Goal: Obtain resource: Download file/media

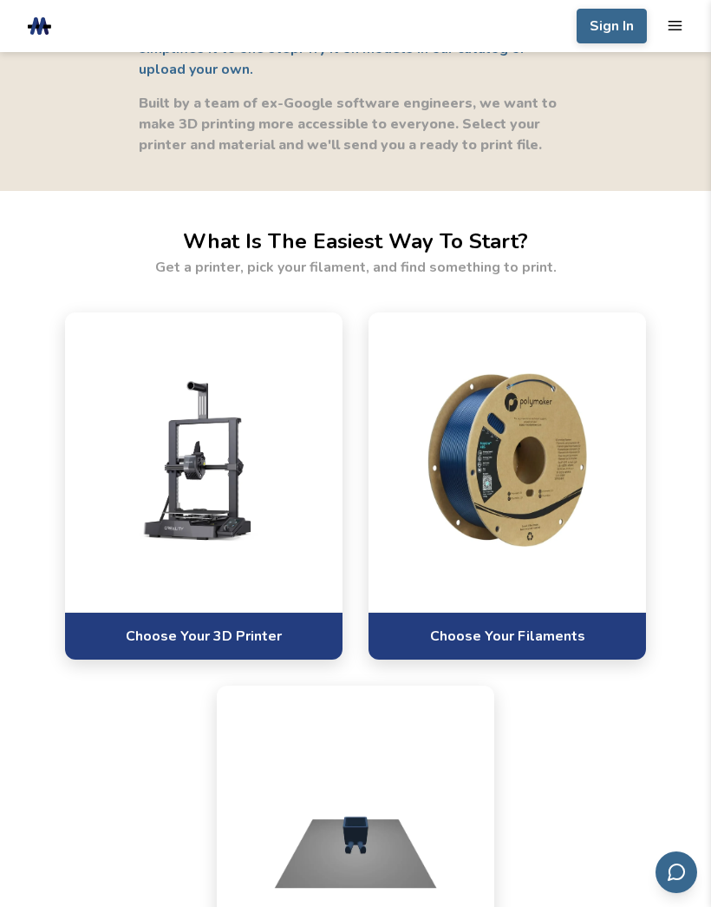
scroll to position [1037, 0]
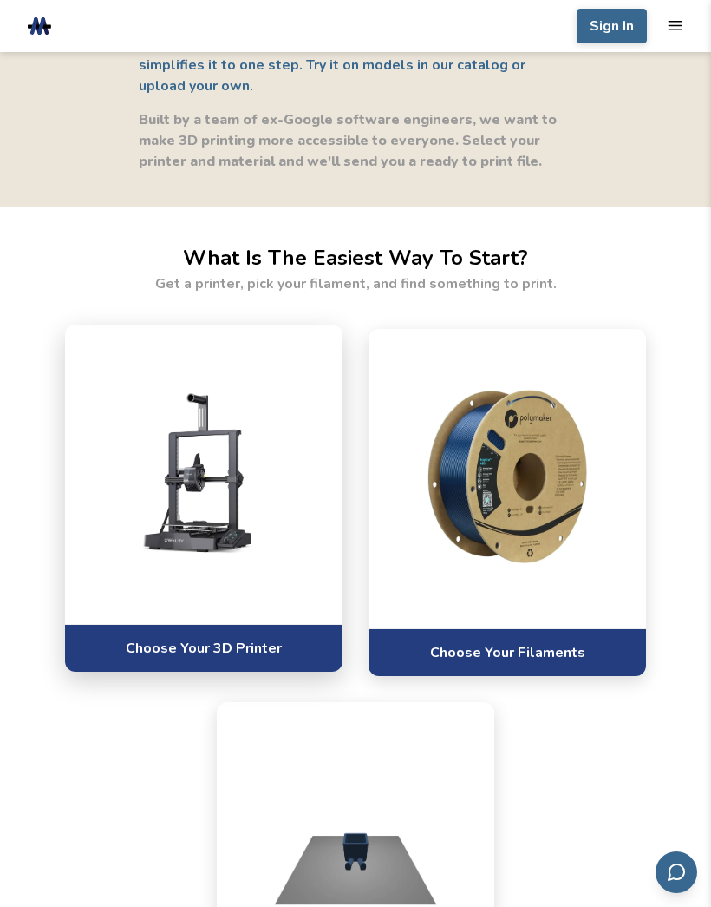
click at [299, 588] on div at bounding box center [204, 474] width 278 height 299
click at [302, 589] on div at bounding box center [204, 474] width 278 height 299
click at [301, 650] on link "Choose Your 3D Printer" at bounding box center [204, 648] width 278 height 48
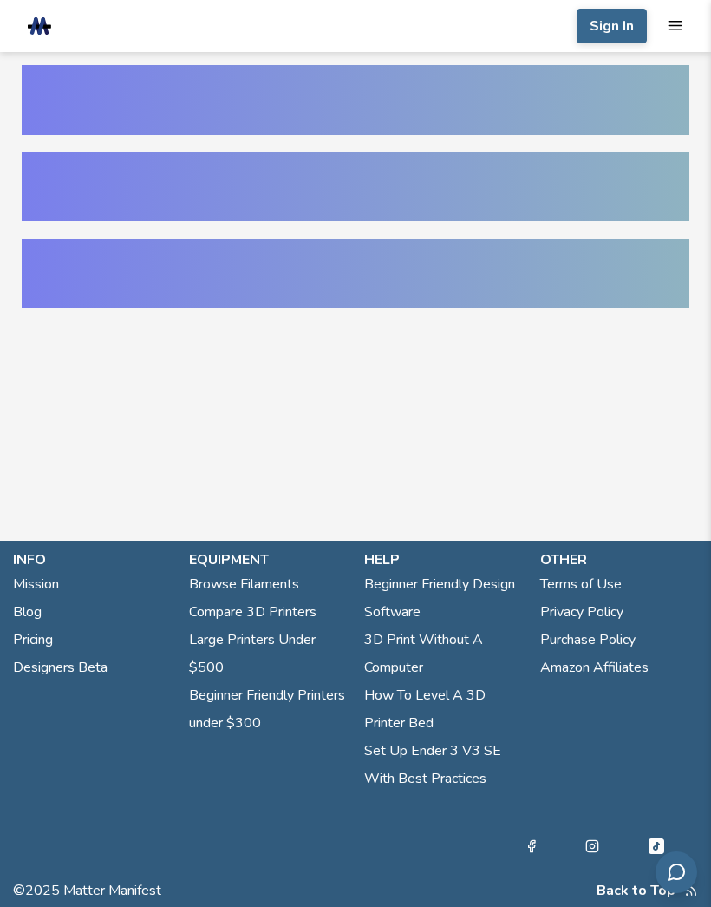
select select "**********"
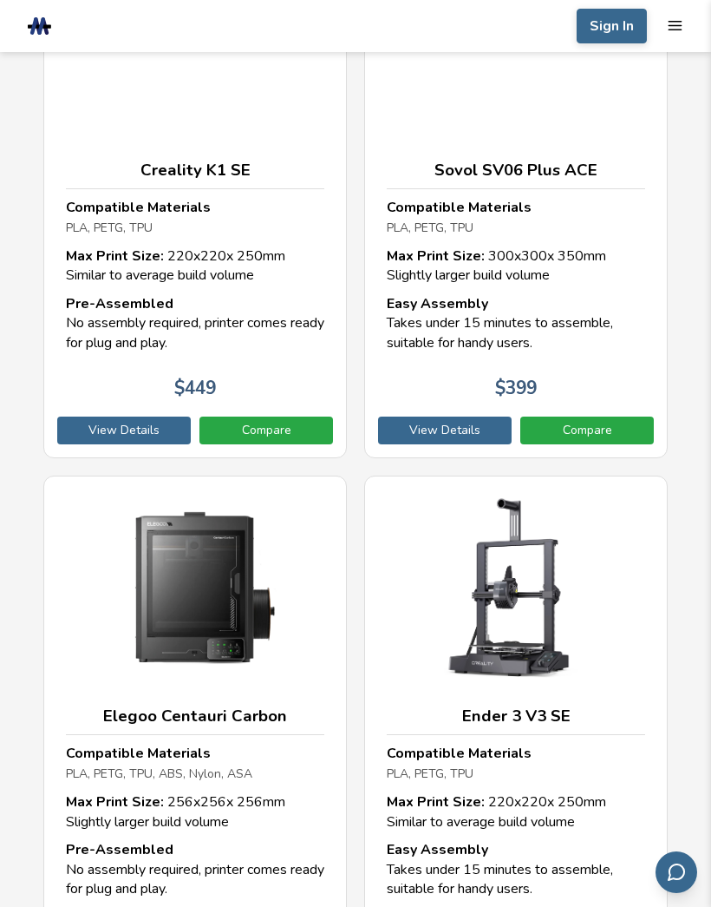
scroll to position [5621, 0]
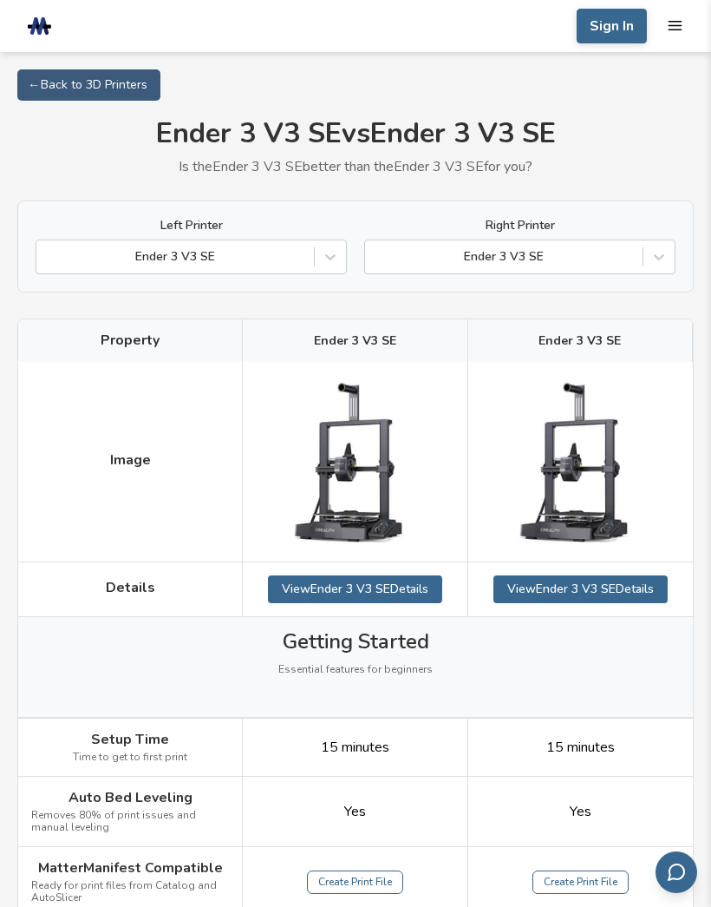
click at [72, 33] on header ".cls-1, .cls-2, .cls-3 { stroke-width: 0px; } .cls-2 { fill: #1d1e56; } .cls-3 …" at bounding box center [355, 26] width 711 height 52
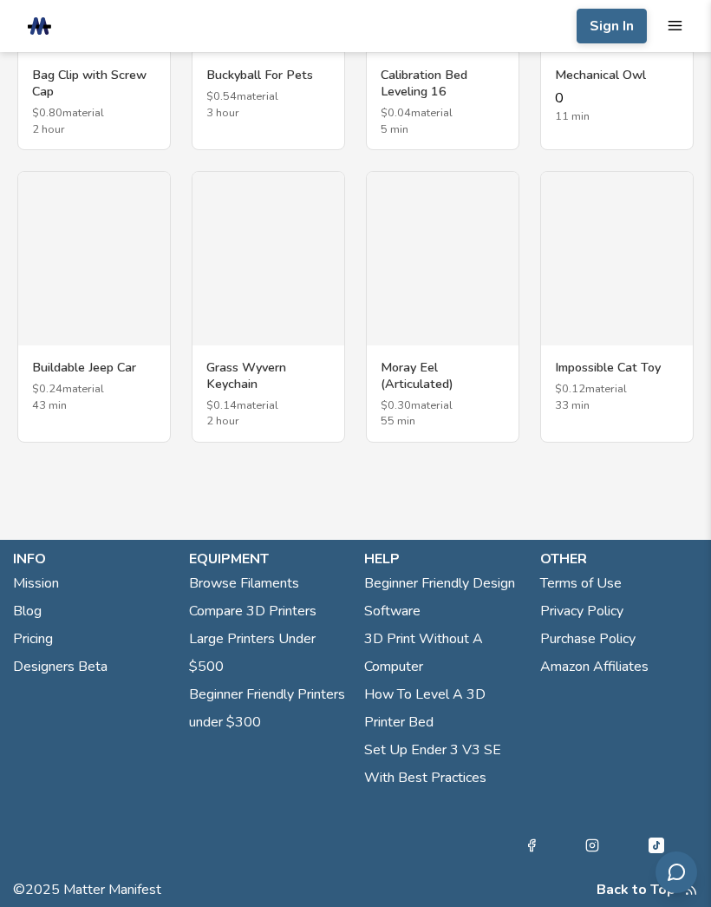
select select "**********"
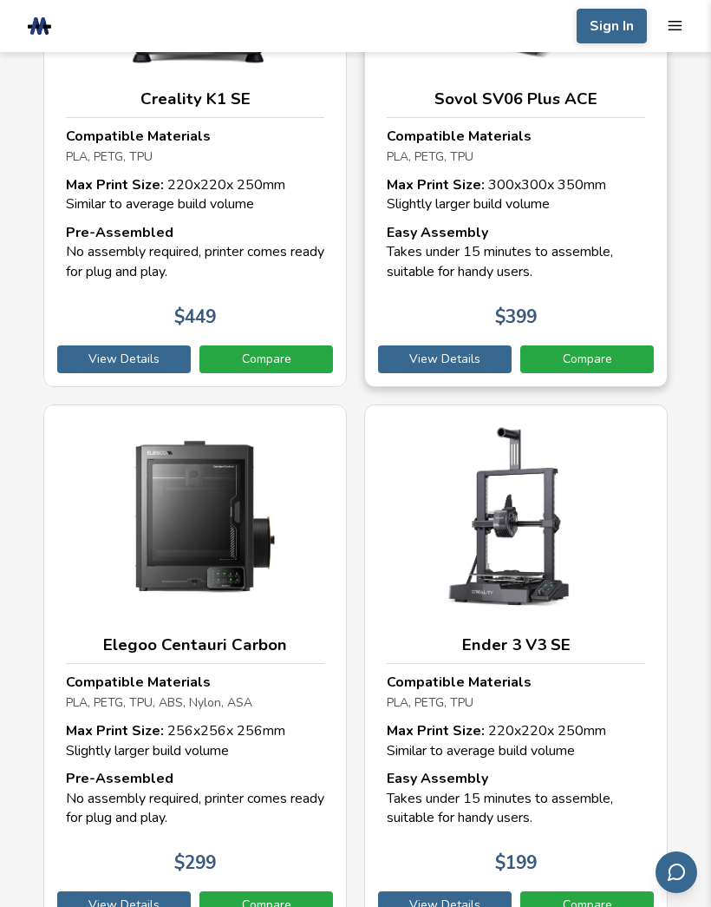
click at [667, 209] on div "Sovol SV06 Plus ACE Compatible Materials PLA, PETG, TPU Max Print Size: 300 x 3…" at bounding box center [516, 123] width 304 height 528
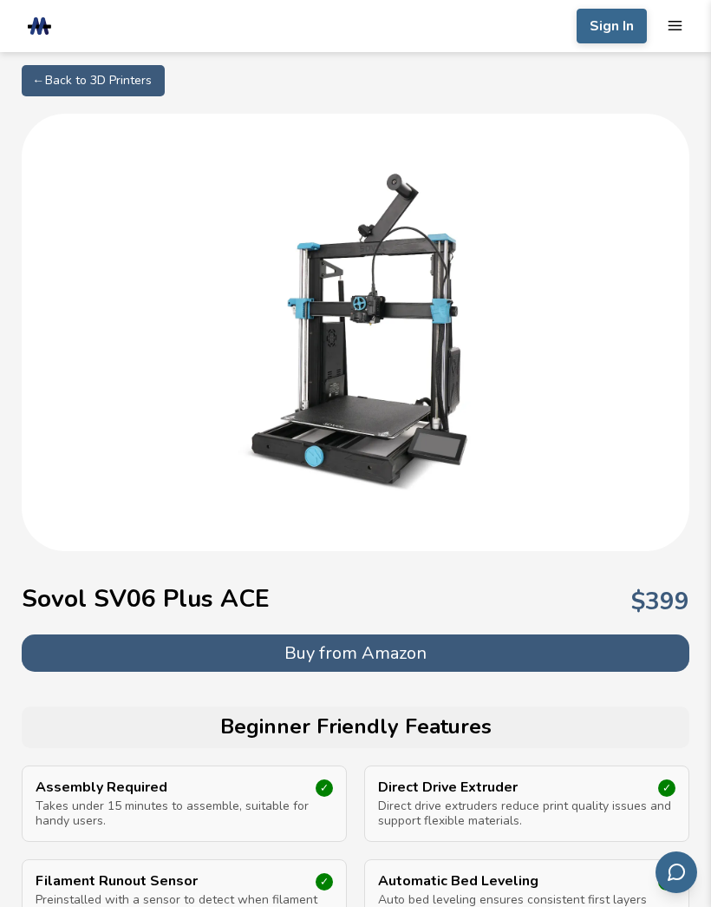
scroll to position [5687, 0]
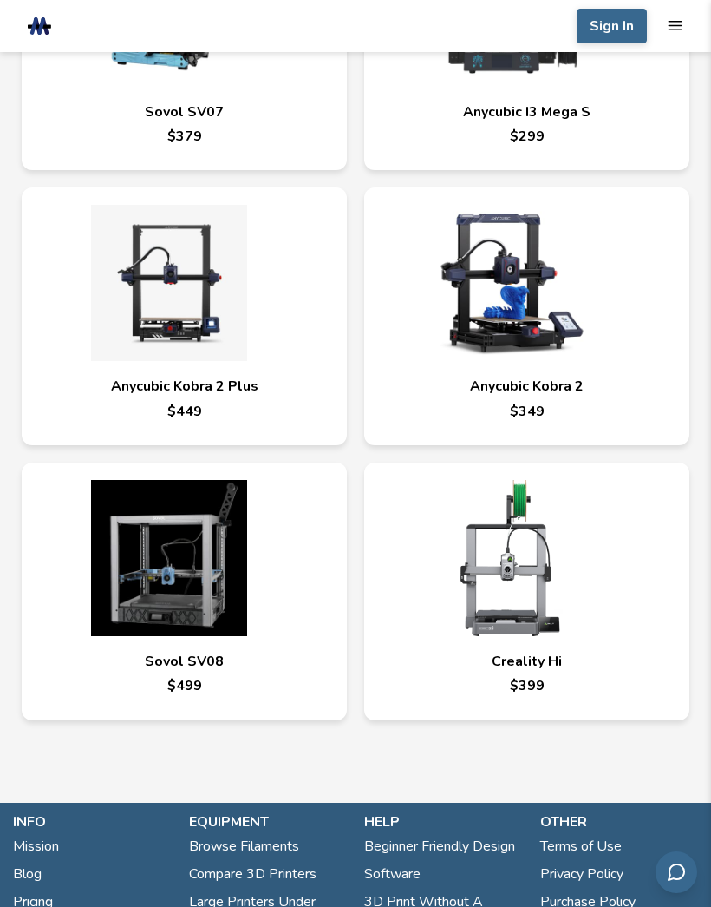
select select "**********"
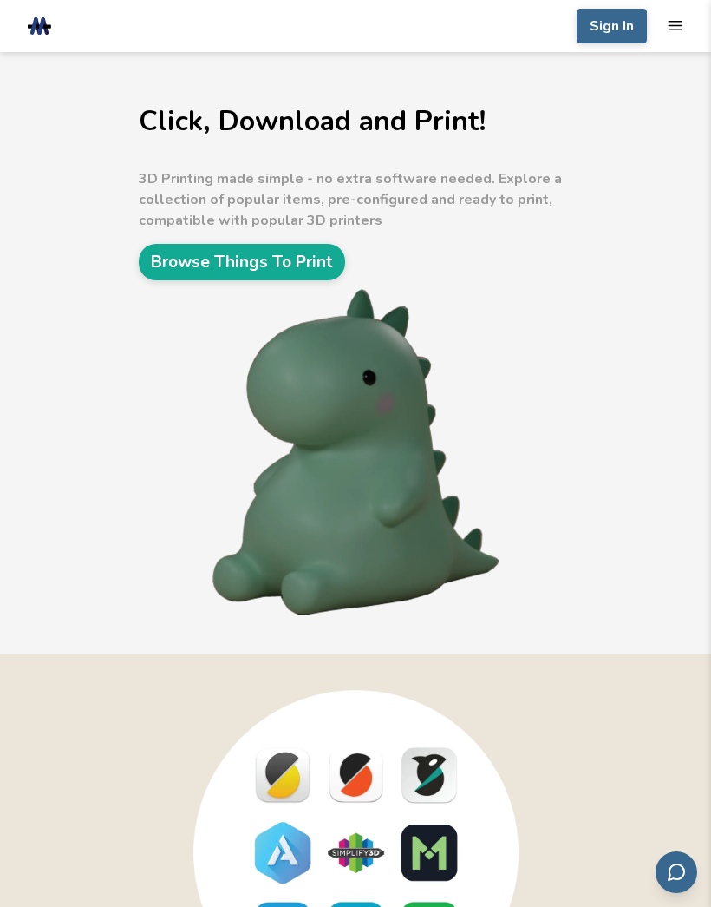
click at [337, 263] on link "Browse Things To Print" at bounding box center [242, 262] width 207 height 36
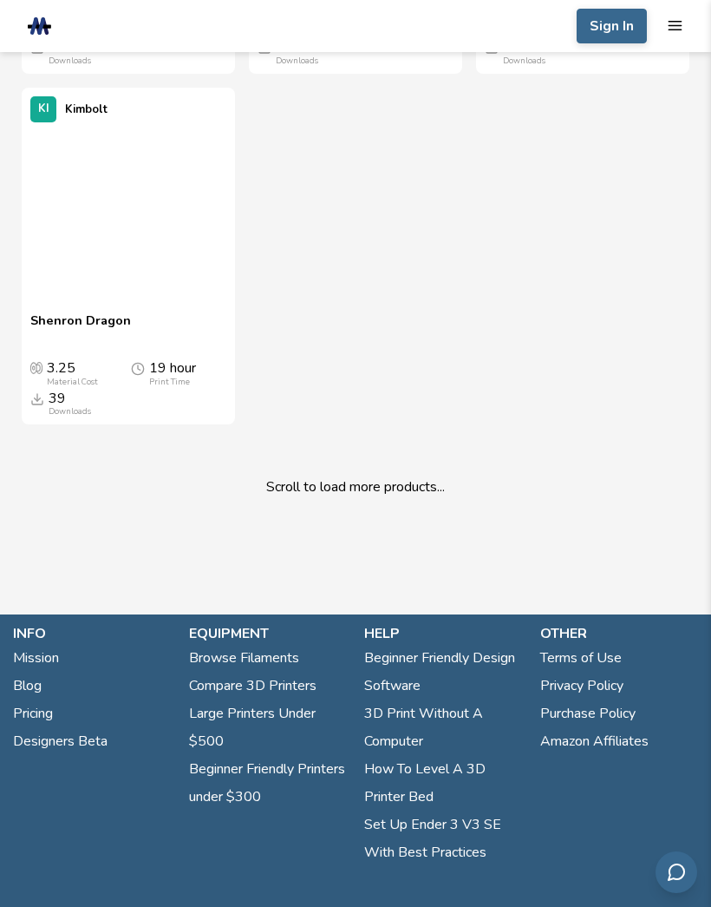
scroll to position [12067, 0]
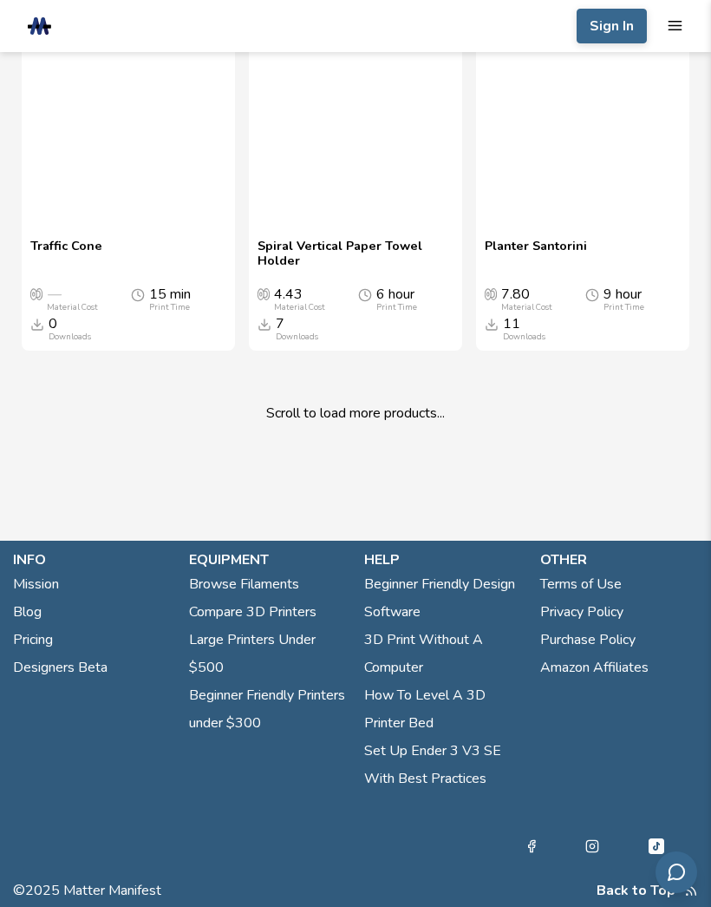
scroll to position [41764, 0]
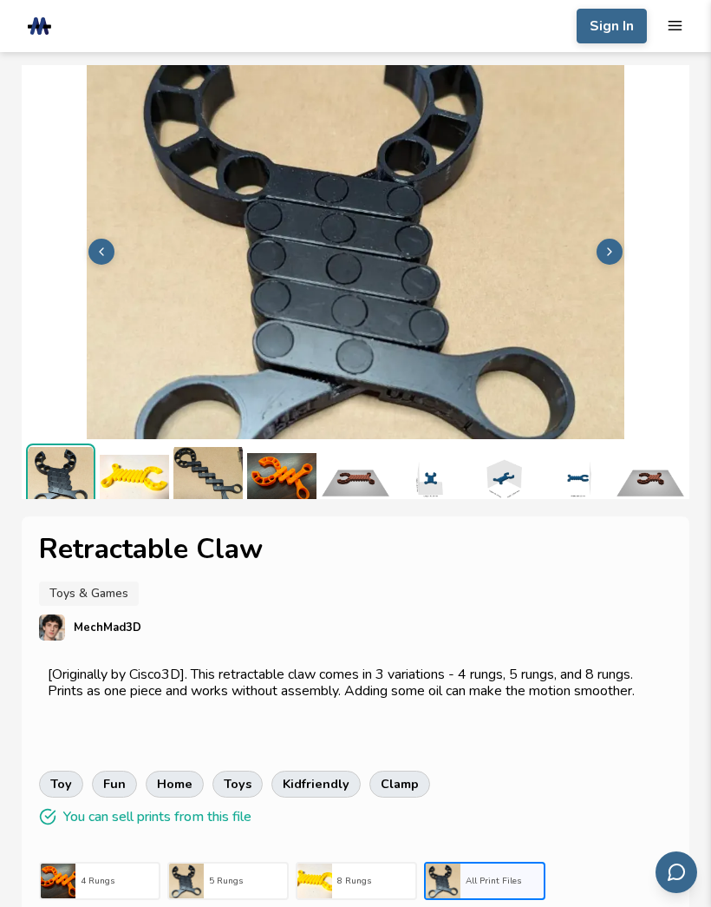
click at [195, 489] on img at bounding box center [208, 477] width 69 height 69
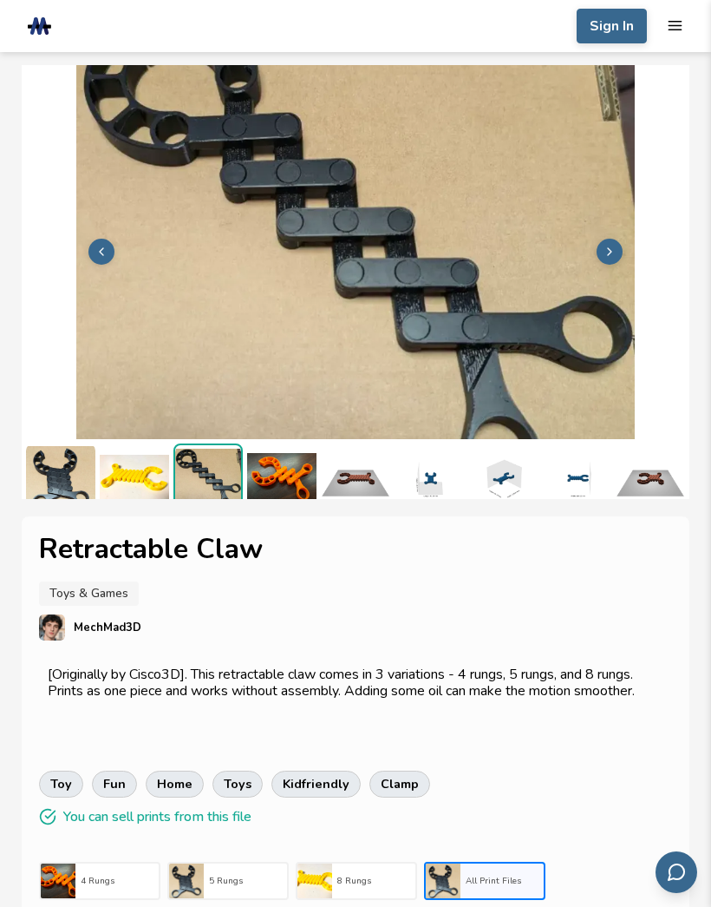
scroll to position [4, 0]
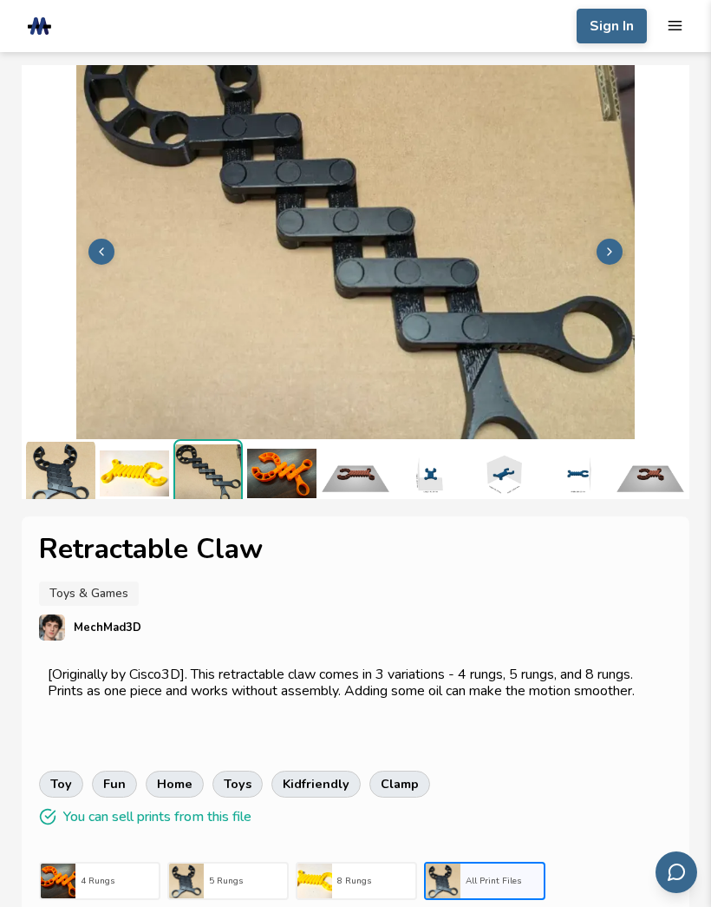
click at [298, 456] on img at bounding box center [281, 473] width 69 height 69
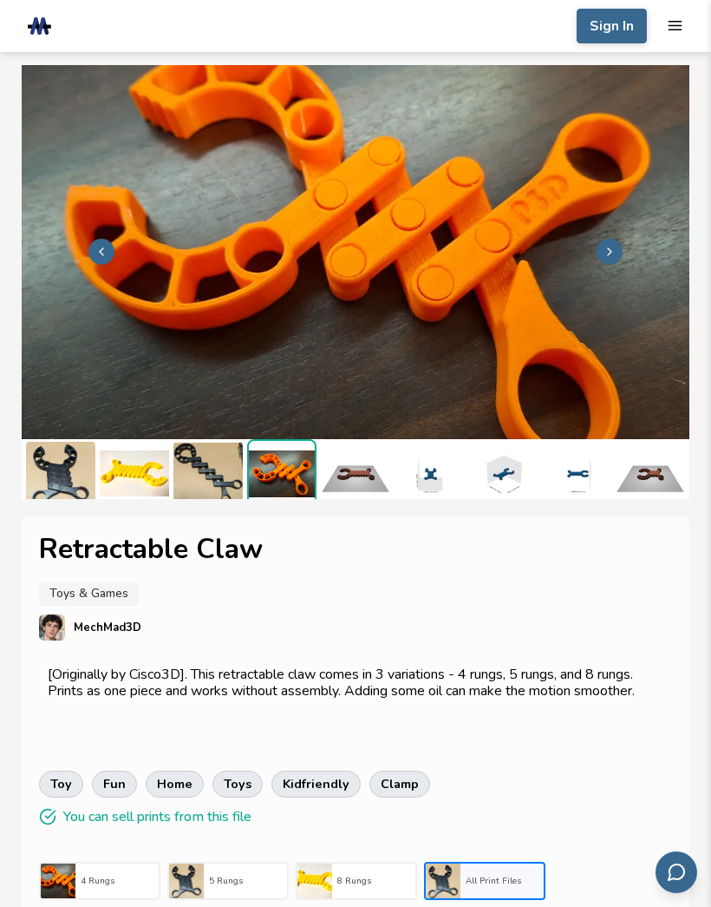
click at [378, 475] on img at bounding box center [355, 473] width 69 height 69
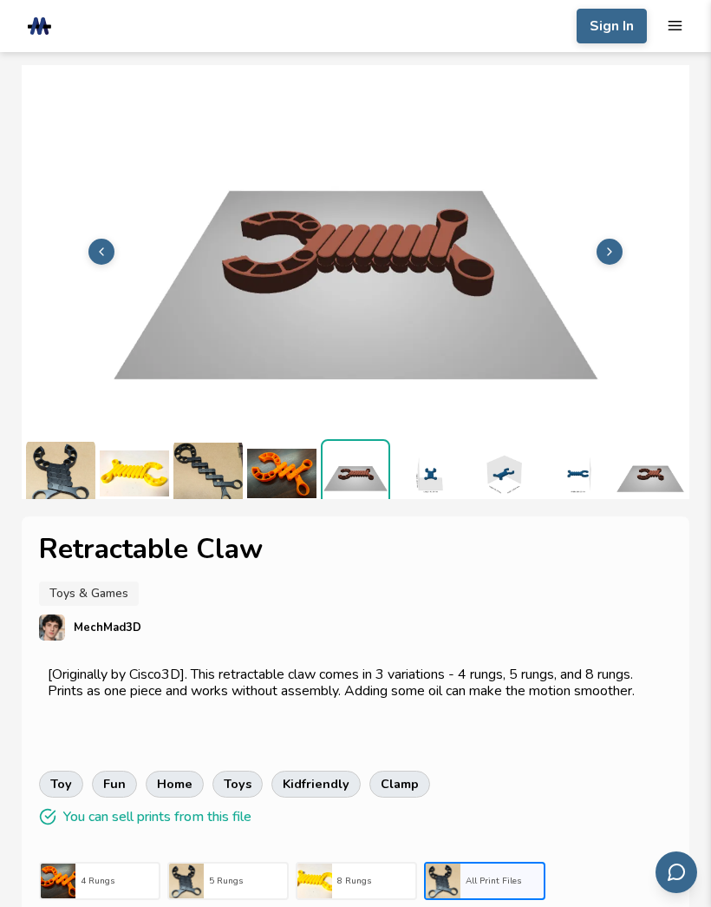
click at [462, 469] on img at bounding box center [429, 473] width 69 height 69
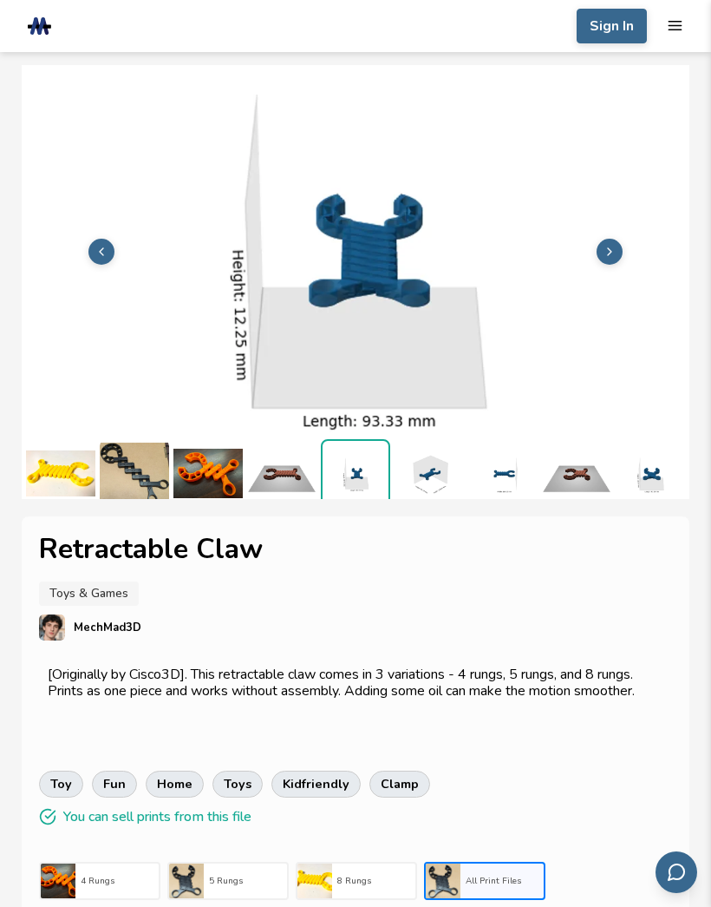
click at [475, 483] on img at bounding box center [503, 473] width 69 height 69
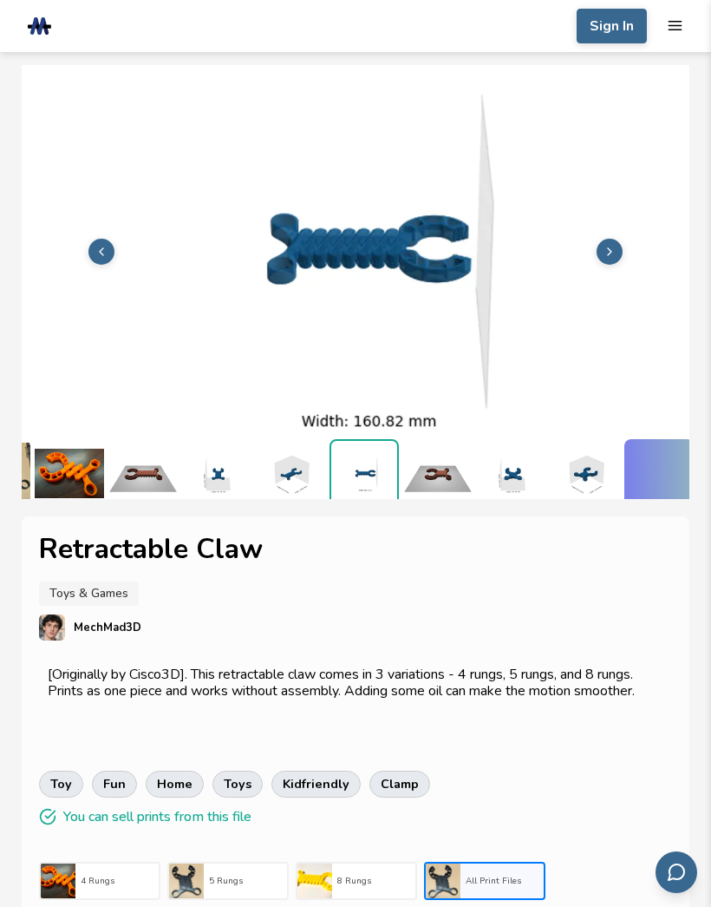
scroll to position [4, 221]
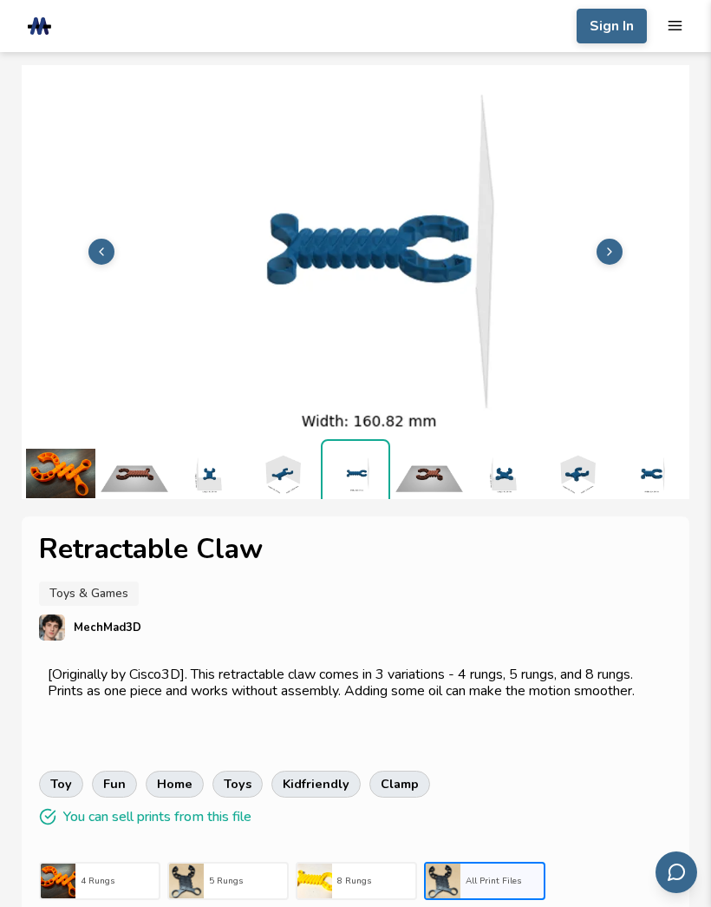
click at [452, 479] on img at bounding box center [429, 473] width 69 height 69
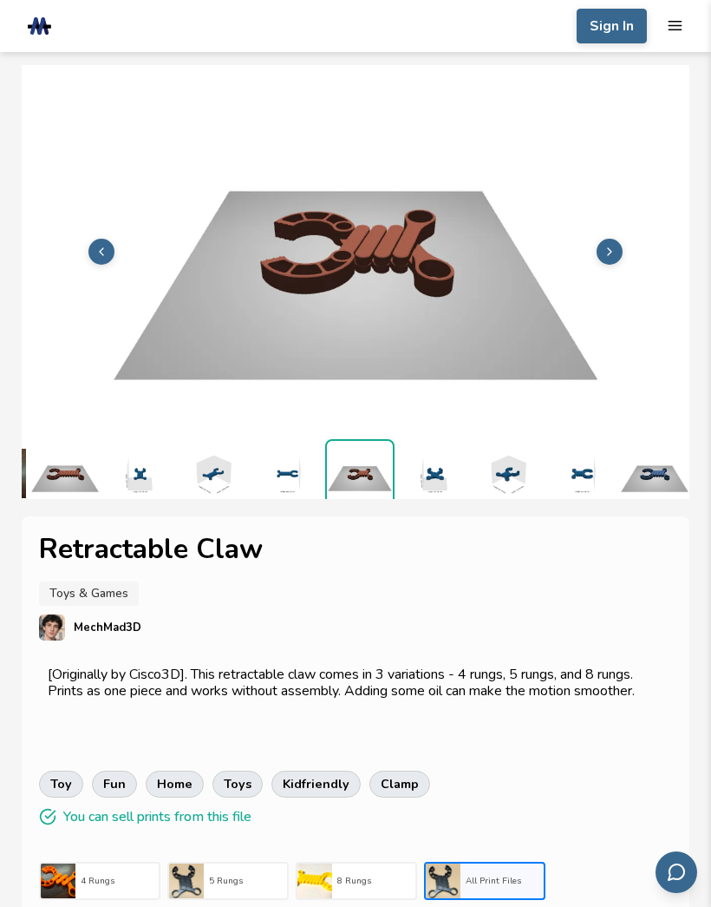
scroll to position [4, 295]
click at [446, 469] on img at bounding box center [429, 473] width 69 height 69
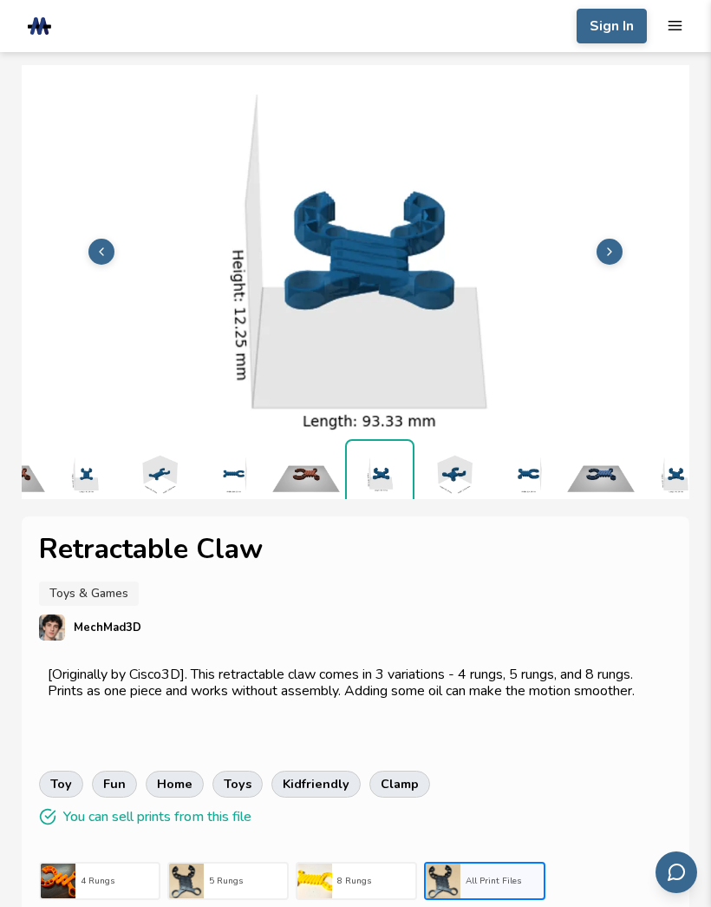
scroll to position [4, 369]
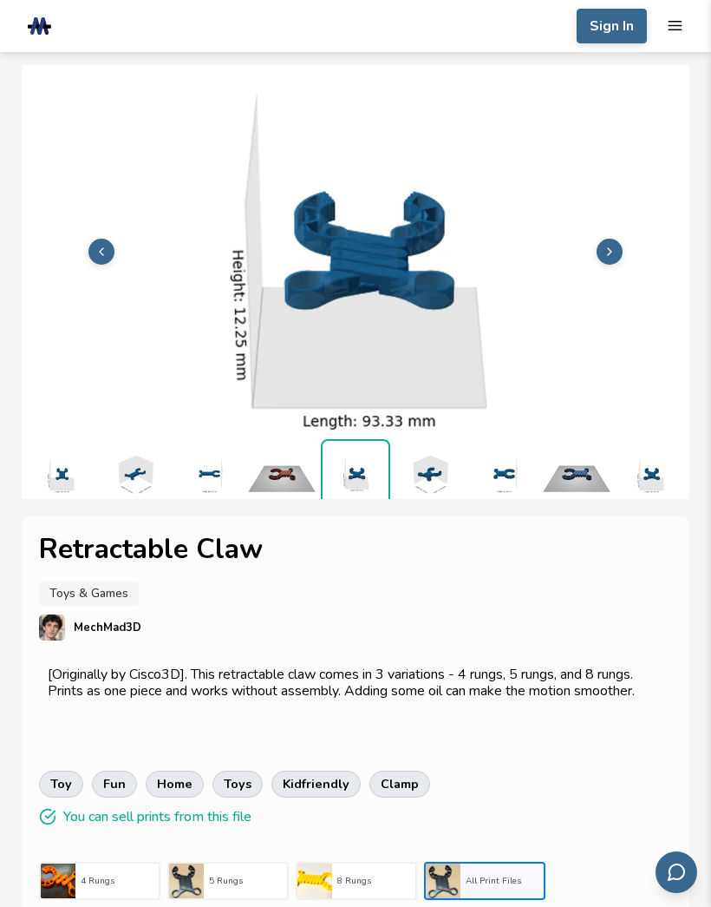
click at [452, 473] on img at bounding box center [429, 473] width 69 height 69
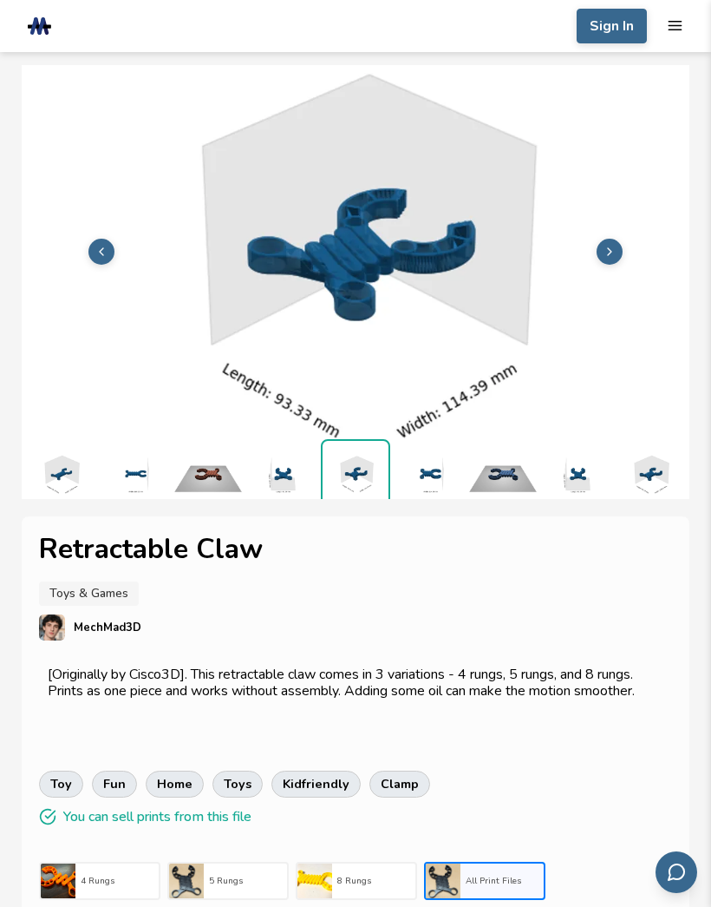
click at [523, 475] on img at bounding box center [503, 473] width 69 height 69
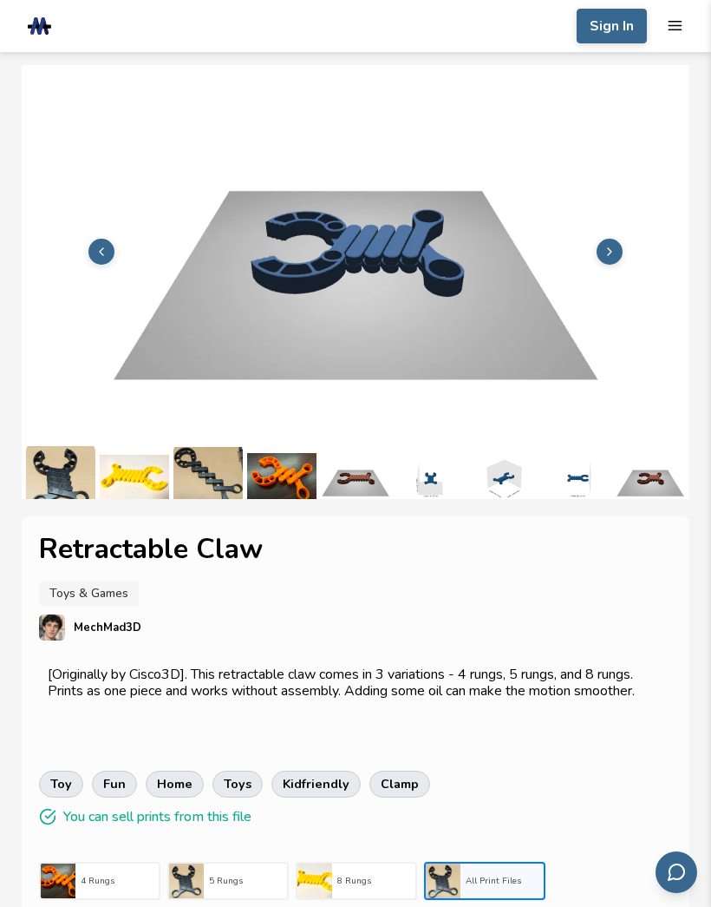
scroll to position [0, 0]
click at [150, 478] on img at bounding box center [134, 477] width 69 height 69
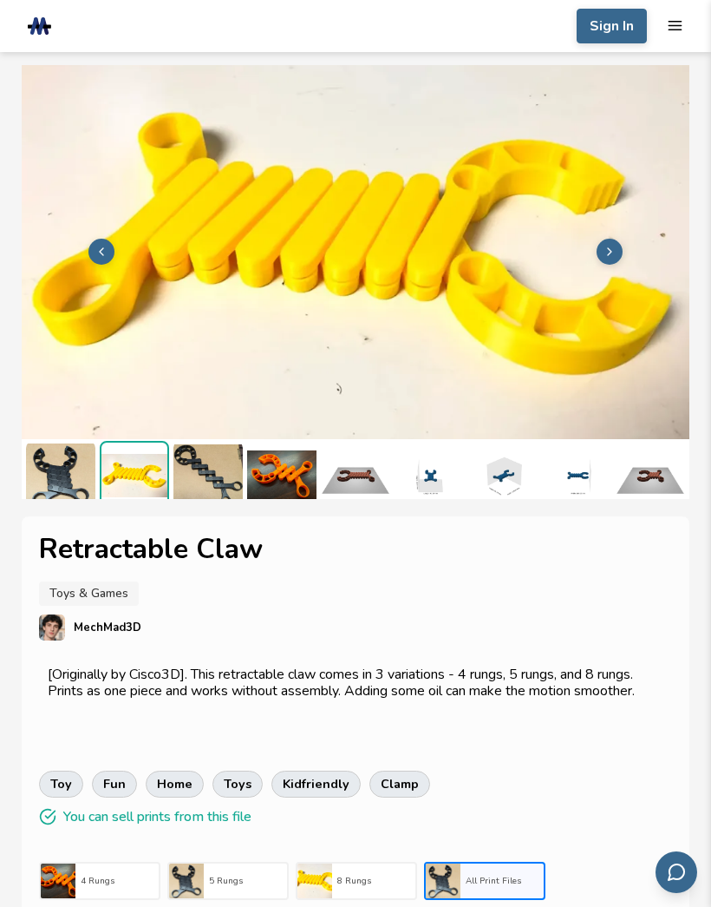
scroll to position [4, 0]
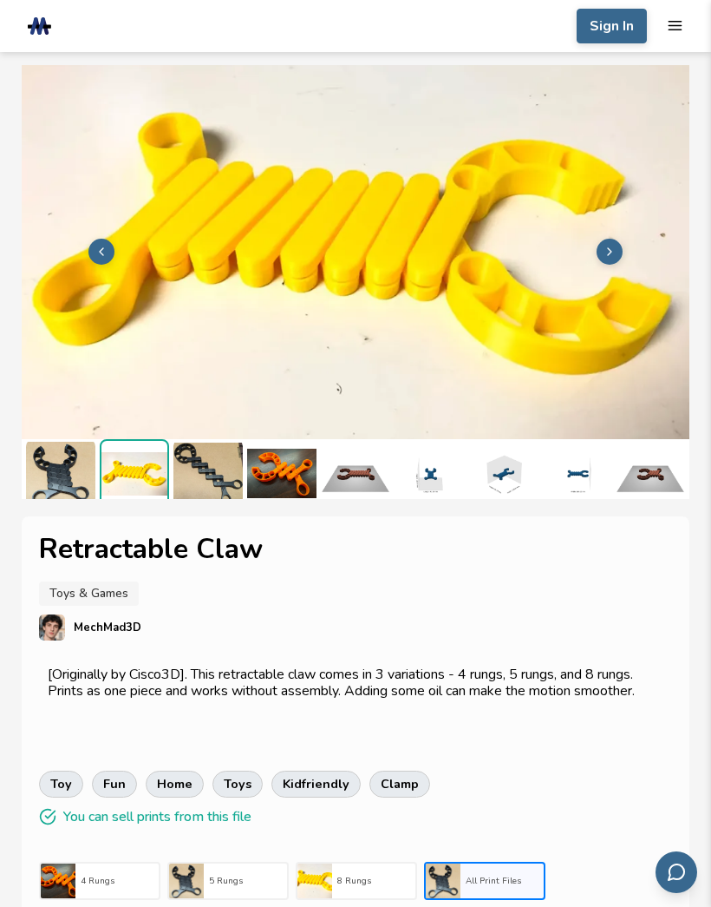
click at [229, 474] on img at bounding box center [208, 473] width 69 height 69
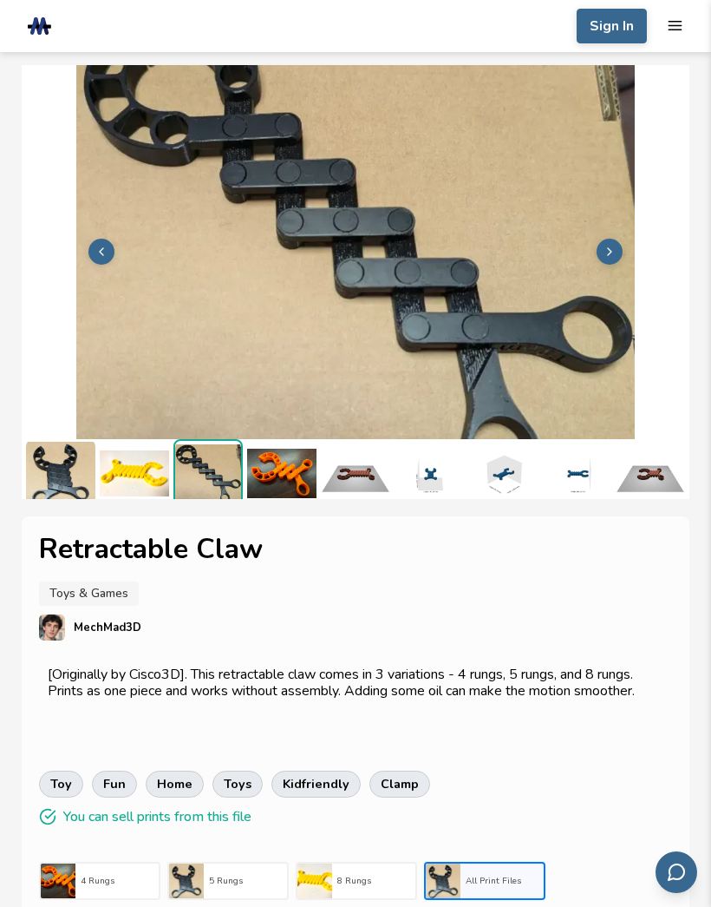
click at [47, 463] on img at bounding box center [60, 473] width 69 height 69
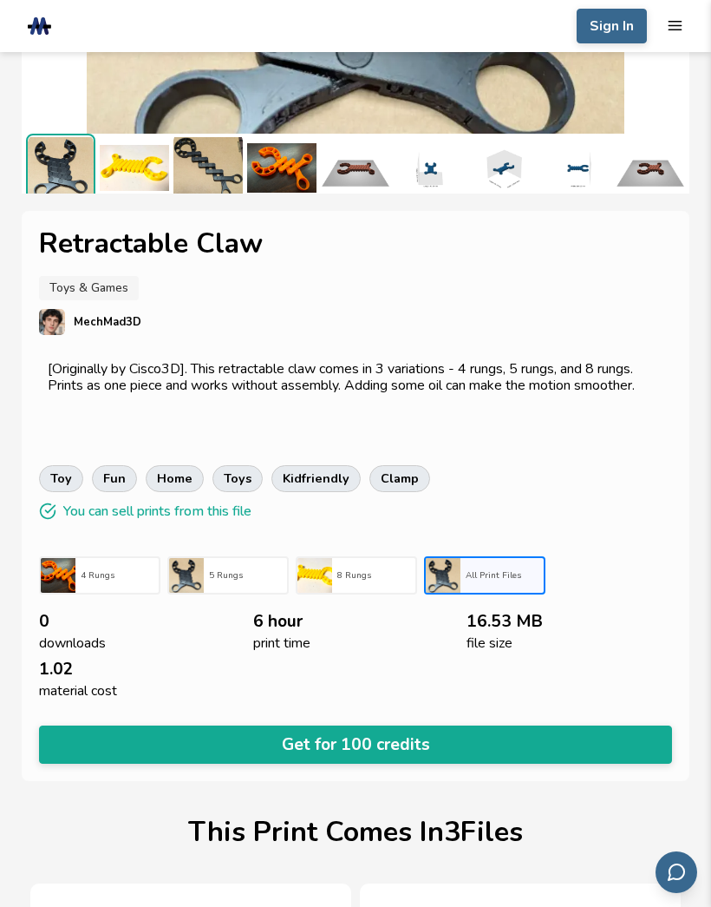
scroll to position [304, 0]
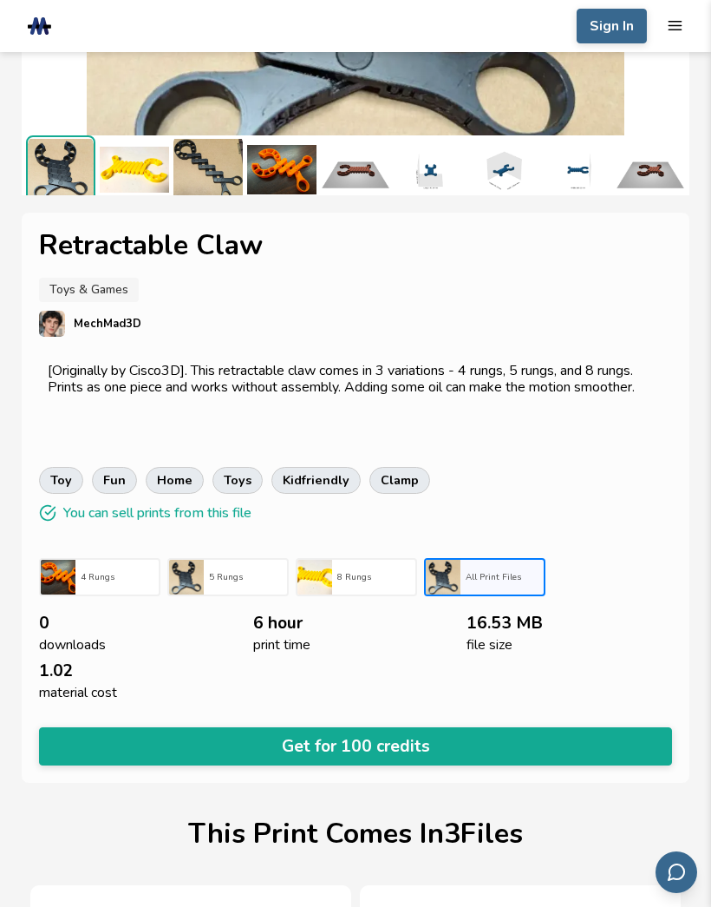
click at [517, 727] on button "Get for 100 credits" at bounding box center [355, 746] width 633 height 38
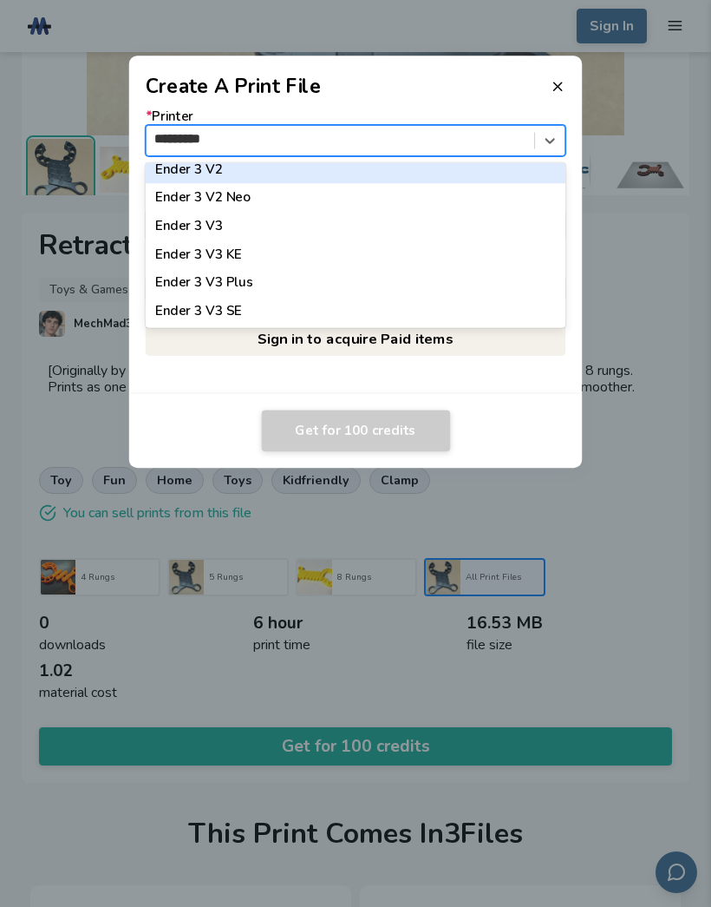
scroll to position [10, 0]
click at [352, 311] on div "Ender 3 V3 SE" at bounding box center [356, 312] width 421 height 29
type input "*********"
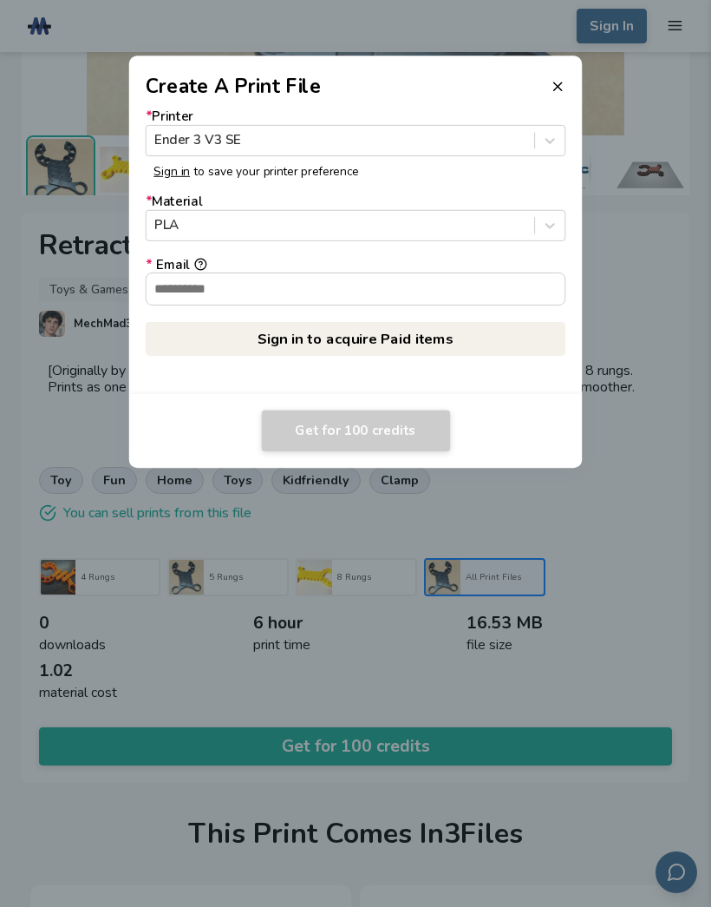
click at [449, 305] on input "* Email" at bounding box center [356, 288] width 419 height 31
type input "**********"
click at [454, 355] on link "Sign in to acquire Paid items" at bounding box center [356, 338] width 421 height 33
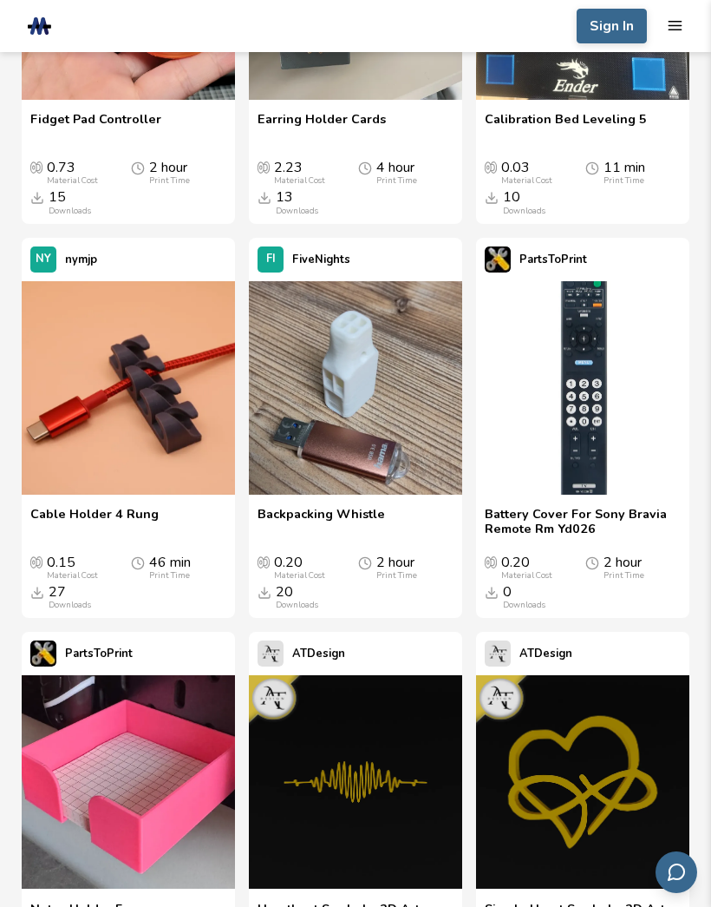
scroll to position [16077, 0]
